Goal: Task Accomplishment & Management: Use online tool/utility

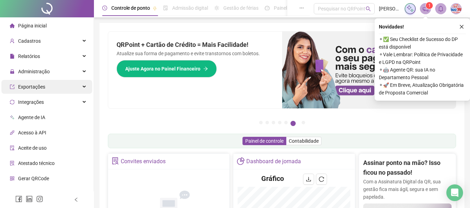
click at [59, 90] on div "Exportações" at bounding box center [46, 87] width 91 height 14
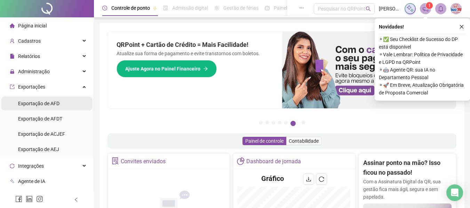
click at [51, 106] on span "Exportação de AFD" at bounding box center [38, 104] width 41 height 6
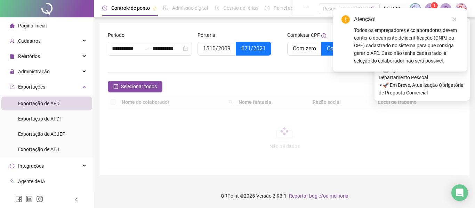
type input "**********"
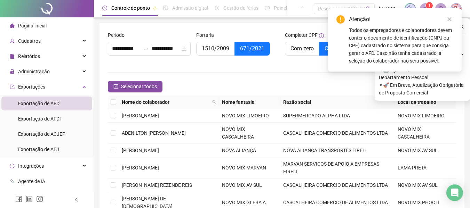
click at [210, 42] on label "1510/2009" at bounding box center [215, 49] width 39 height 14
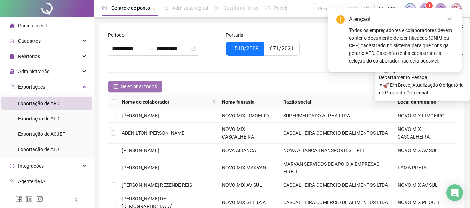
click at [135, 84] on span "Selecionar todos" at bounding box center [139, 87] width 36 height 8
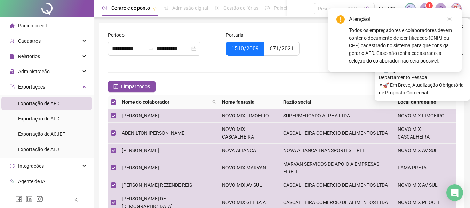
click at [125, 77] on form "**********" at bounding box center [282, 163] width 348 height 264
drag, startPoint x: 128, startPoint y: 82, endPoint x: 132, endPoint y: 76, distance: 7.2
click at [129, 81] on button "Limpar todos" at bounding box center [132, 86] width 48 height 11
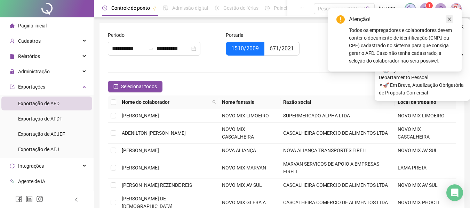
click at [451, 19] on icon "close" at bounding box center [449, 19] width 5 height 5
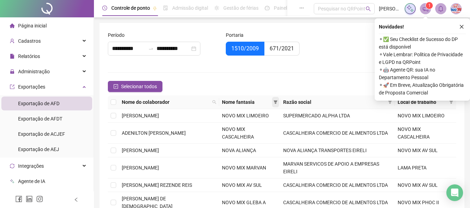
click at [273, 104] on icon "filter" at bounding box center [275, 102] width 4 height 4
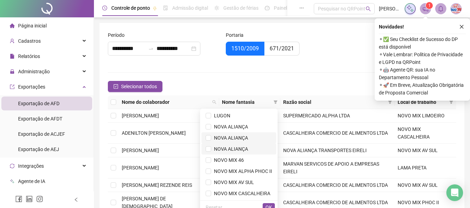
drag, startPoint x: 231, startPoint y: 144, endPoint x: 233, endPoint y: 140, distance: 3.7
click at [231, 143] on ul "LUGON NOVA ALIANÇA NOVA ALIANÇA NOVA ALIANÇA NOVO MIX 46 NOVO MIX ALPHA PHOC II…" at bounding box center [239, 155] width 78 height 92
click at [232, 124] on span "NOVA ALIANÇA" at bounding box center [229, 127] width 37 height 6
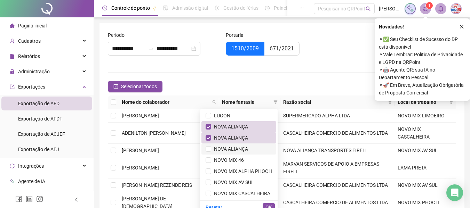
click at [226, 147] on span "NOVA ALIANÇA" at bounding box center [229, 149] width 37 height 6
click at [302, 85] on div "Selecionar todos Registros Selecionados : 0 / 67" at bounding box center [282, 86] width 348 height 11
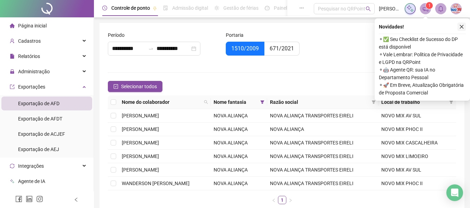
click at [459, 28] on icon "close" at bounding box center [461, 26] width 5 height 5
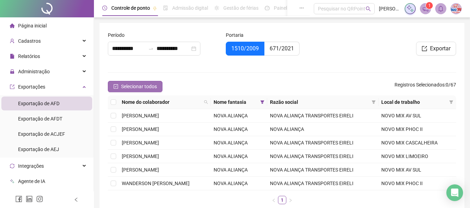
click at [134, 90] on span "Selecionar todos" at bounding box center [139, 87] width 36 height 8
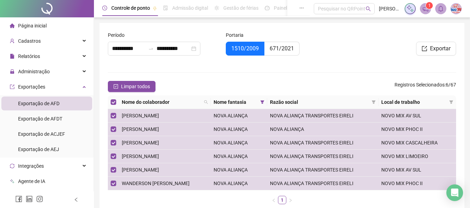
click at [461, 28] on div "**********" at bounding box center [281, 120] width 365 height 195
click at [301, 71] on form "**********" at bounding box center [282, 120] width 348 height 179
click at [446, 52] on span "Exportar" at bounding box center [440, 49] width 21 height 8
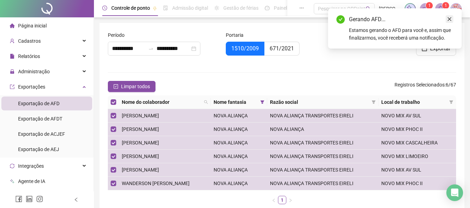
click at [447, 20] on link "Close" at bounding box center [450, 19] width 8 height 8
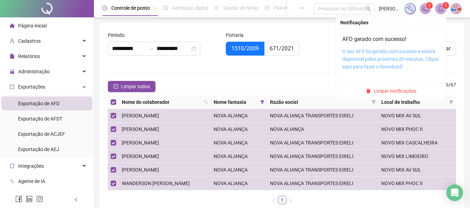
click at [412, 52] on link "O seu AFD foi gerado com sucesso e estará disponível pelos próximos 20 minutos.…" at bounding box center [390, 59] width 96 height 21
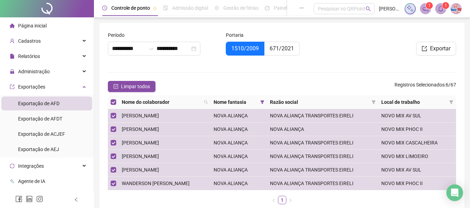
click at [291, 61] on div "Portaria 1510/2009 671/2021" at bounding box center [282, 47] width 118 height 33
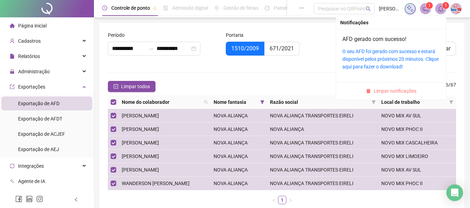
click at [404, 91] on span "Limpar notificações" at bounding box center [395, 91] width 43 height 8
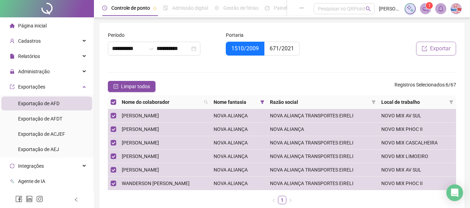
click at [445, 50] on span "Exportar" at bounding box center [440, 49] width 21 height 8
